Goal: Navigation & Orientation: Find specific page/section

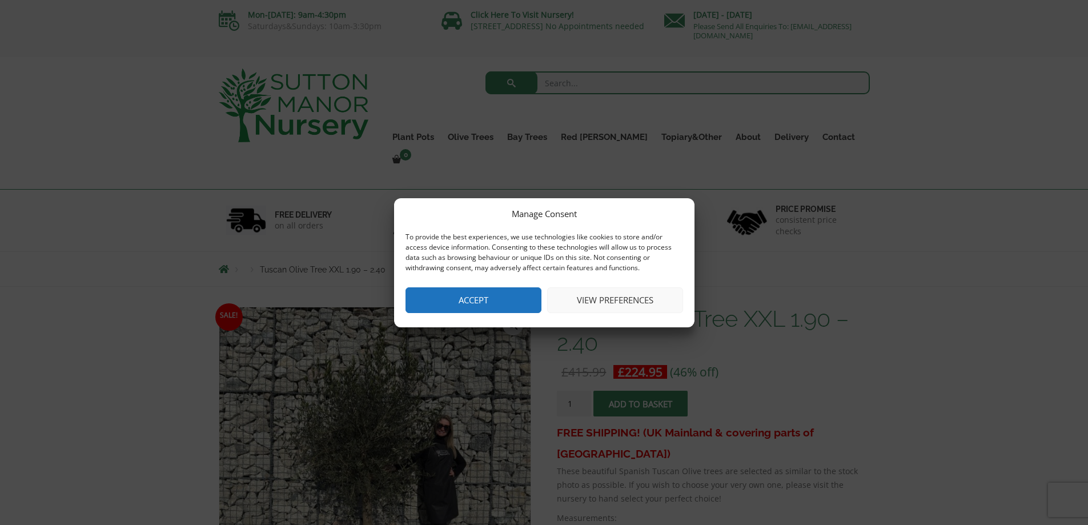
click at [410, 291] on button "Accept" at bounding box center [474, 300] width 136 height 26
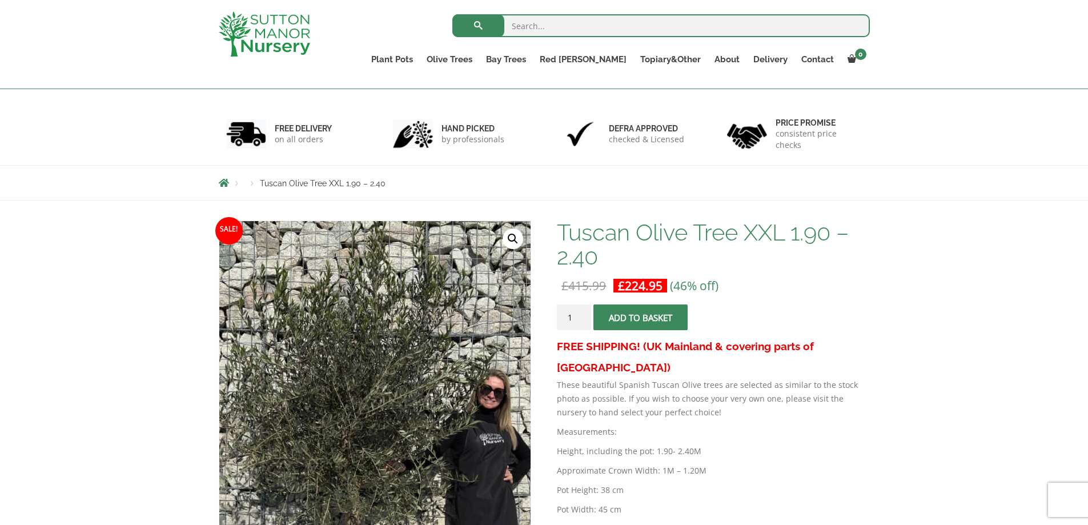
scroll to position [114, 0]
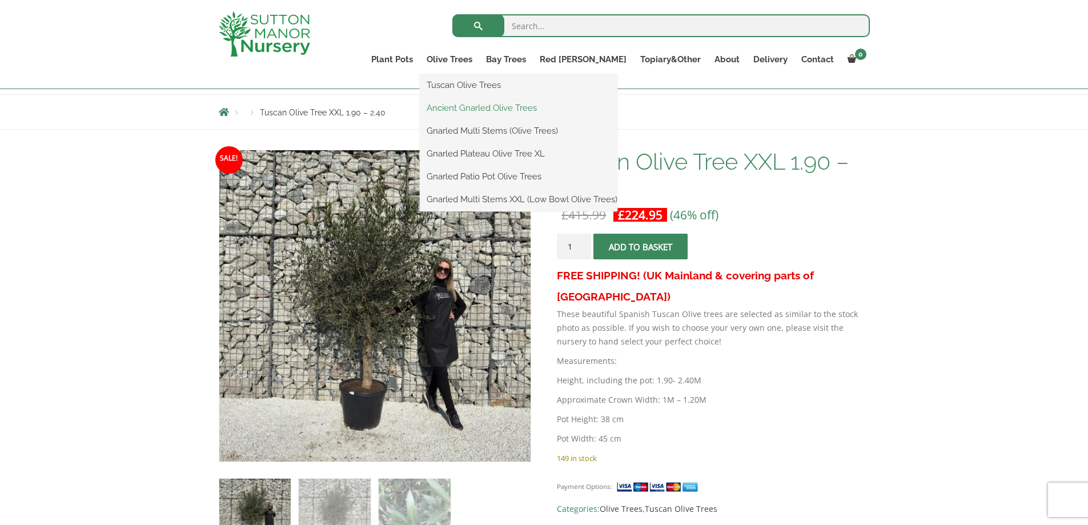
click at [488, 102] on link "Ancient Gnarled Olive Trees" at bounding box center [519, 107] width 198 height 17
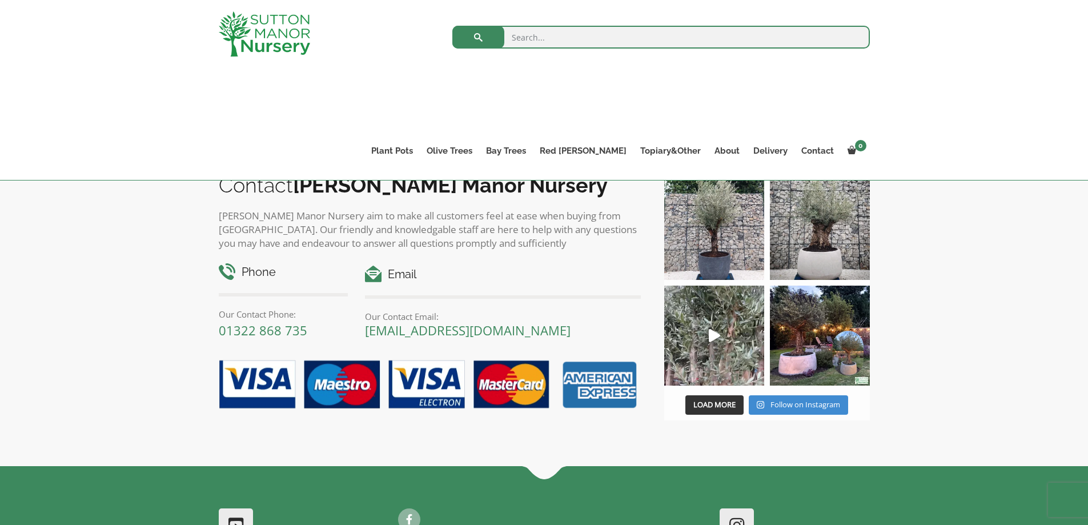
scroll to position [171, 0]
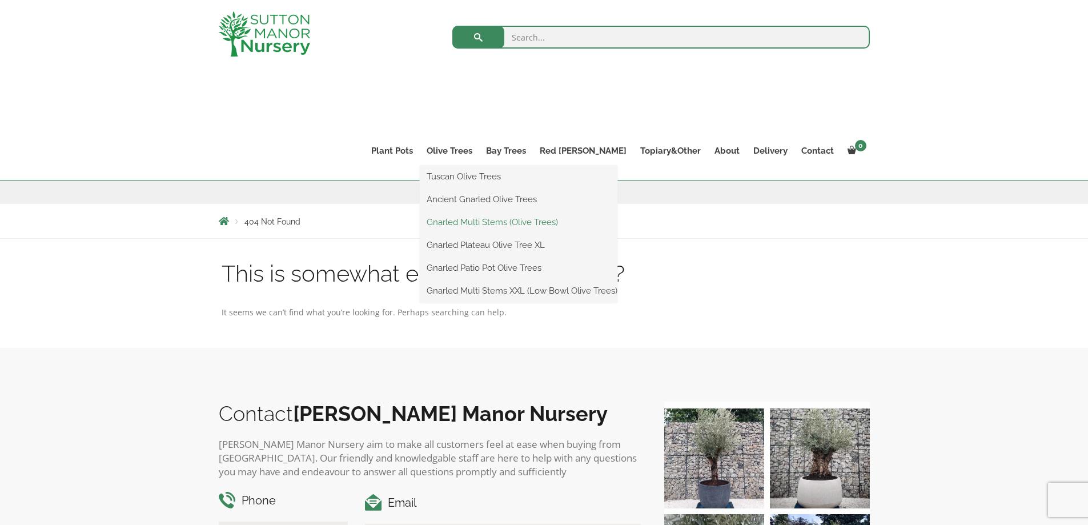
click at [506, 224] on link "Gnarled Multi Stems (Olive Trees)" at bounding box center [519, 222] width 198 height 17
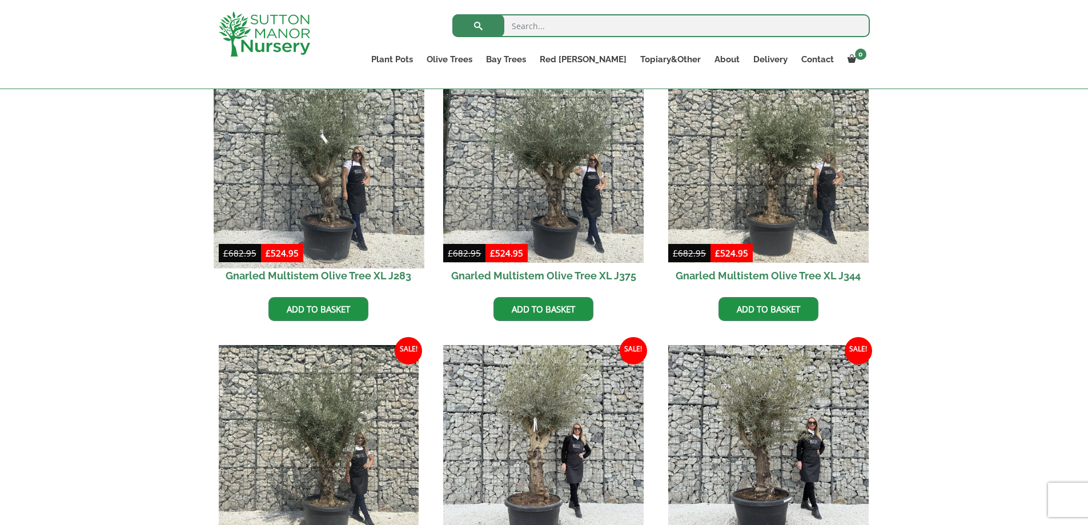
scroll to position [1314, 0]
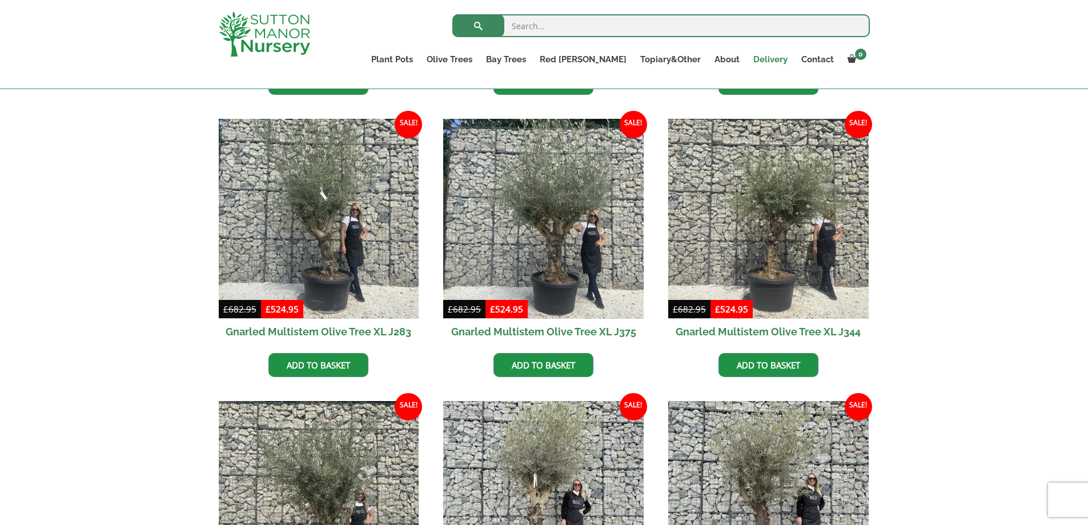
click at [762, 58] on link "Delivery" at bounding box center [771, 59] width 48 height 16
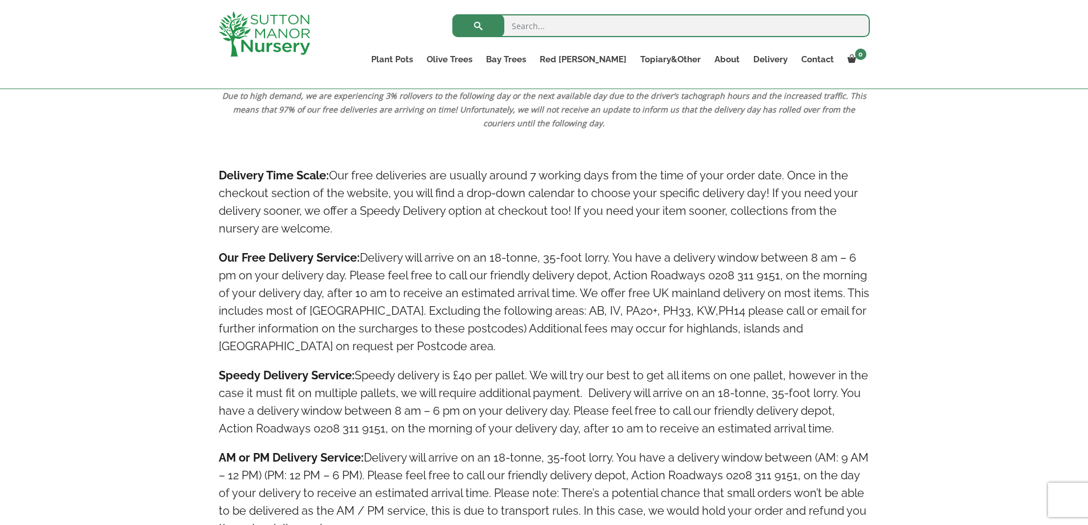
scroll to position [571, 0]
